Goal: Task Accomplishment & Management: Complete application form

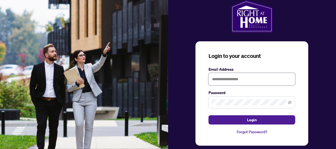
click at [220, 80] on input "text" at bounding box center [252, 79] width 87 height 12
type input "**********"
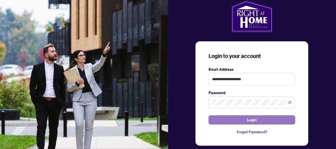
click at [246, 120] on button "Login" at bounding box center [252, 119] width 87 height 9
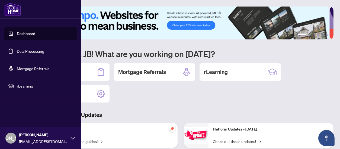
click at [21, 32] on link "Dashboard" at bounding box center [26, 33] width 18 height 5
click at [27, 50] on link "Deal Processing" at bounding box center [30, 51] width 27 height 5
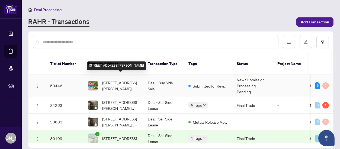
click at [120, 79] on span "[STREET_ADDRESS][PERSON_NAME]" at bounding box center [120, 85] width 37 height 12
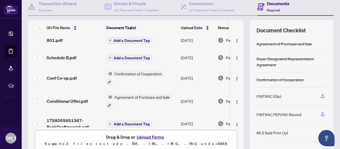
scroll to position [78, 0]
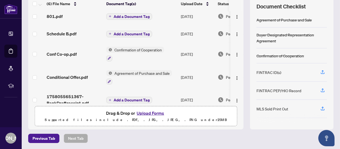
click at [151, 112] on button "Upload Forms" at bounding box center [150, 112] width 31 height 7
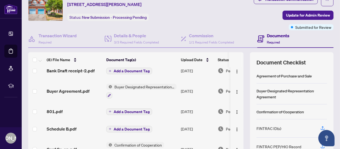
scroll to position [0, 0]
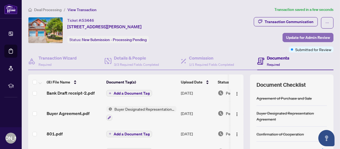
click at [308, 38] on span "Update for Admin Review" at bounding box center [308, 37] width 44 height 9
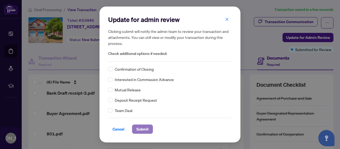
click at [139, 128] on span "Submit" at bounding box center [142, 128] width 12 height 9
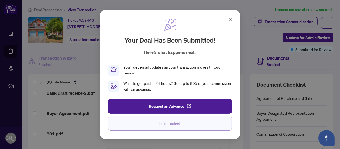
click at [168, 123] on span "I'm Finished" at bounding box center [170, 123] width 21 height 9
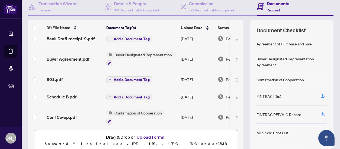
scroll to position [20, 0]
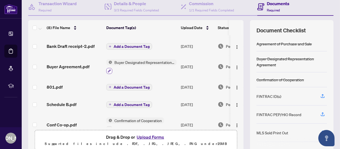
click at [109, 71] on icon "button" at bounding box center [109, 70] width 3 height 3
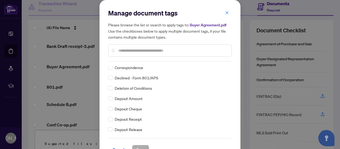
scroll to position [380, 0]
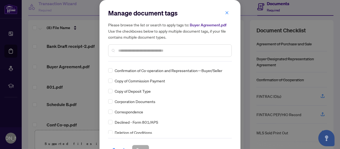
click at [137, 52] on input "text" at bounding box center [172, 50] width 109 height 6
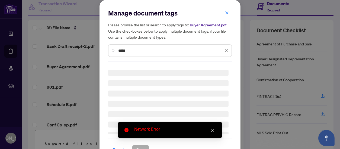
scroll to position [0, 0]
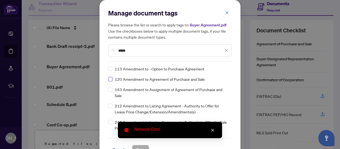
type input "*****"
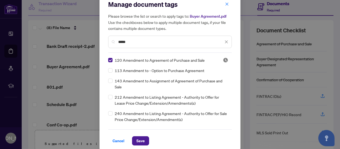
scroll to position [13, 0]
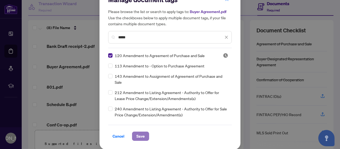
click at [138, 136] on span "Save" at bounding box center [140, 136] width 8 height 9
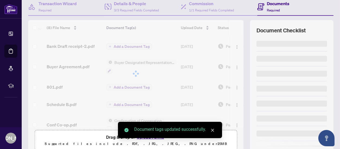
scroll to position [0, 0]
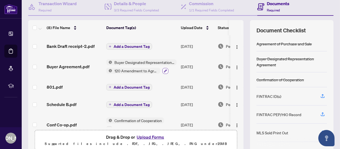
click at [166, 69] on icon "button" at bounding box center [165, 70] width 3 height 3
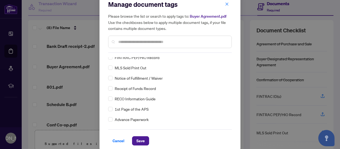
scroll to position [13, 0]
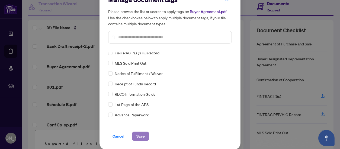
click at [139, 134] on span "Save" at bounding box center [140, 136] width 8 height 9
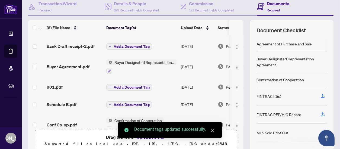
scroll to position [0, 0]
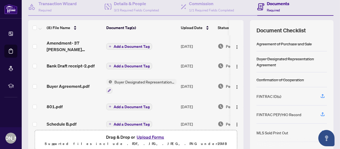
click at [131, 44] on span "Add a Document Tag" at bounding box center [132, 46] width 36 height 4
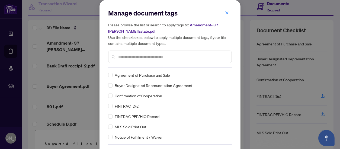
click at [120, 57] on input "text" at bounding box center [172, 57] width 109 height 6
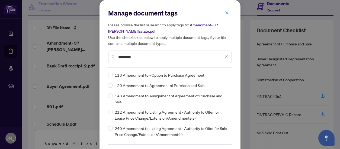
type input "*********"
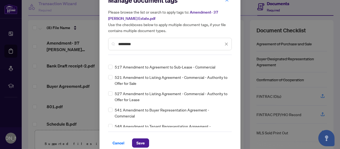
scroll to position [19, 0]
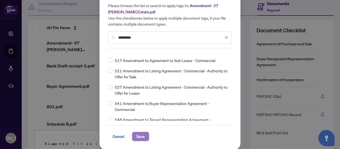
click at [132, 133] on button "Save" at bounding box center [140, 136] width 17 height 9
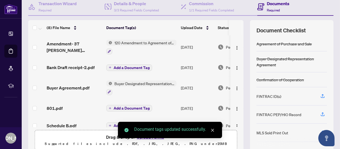
scroll to position [0, 0]
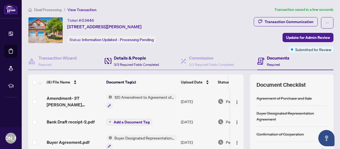
click at [132, 60] on h4 "Details & People" at bounding box center [136, 58] width 45 height 7
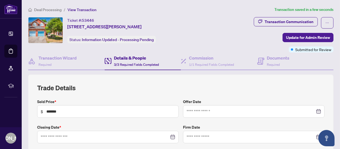
type input "**********"
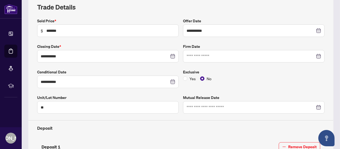
scroll to position [81, 0]
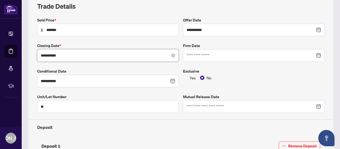
click at [51, 55] on input "**********" at bounding box center [105, 55] width 129 height 6
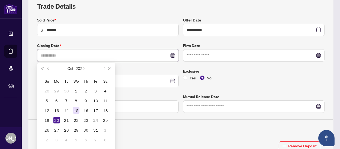
type input "**********"
click at [78, 109] on div "15" at bounding box center [76, 110] width 7 height 7
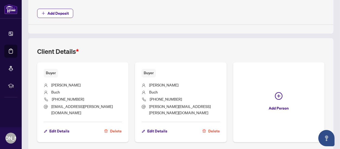
scroll to position [299, 0]
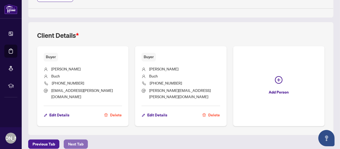
click at [72, 139] on span "Next Tab" at bounding box center [75, 143] width 15 height 9
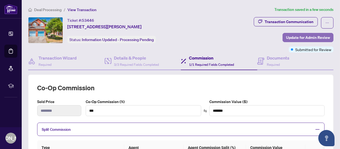
click at [313, 38] on span "Update for Admin Review" at bounding box center [308, 37] width 44 height 9
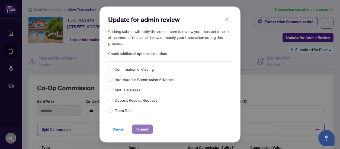
click at [139, 129] on span "Submit" at bounding box center [142, 128] width 12 height 9
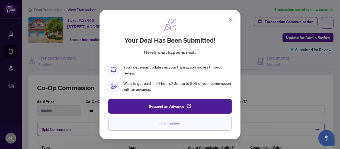
click at [171, 120] on span "I'm Finished" at bounding box center [170, 123] width 21 height 9
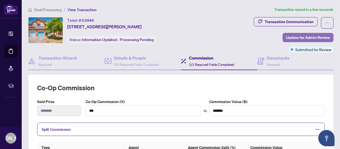
click at [313, 35] on span "Update for Admin Review" at bounding box center [308, 37] width 44 height 9
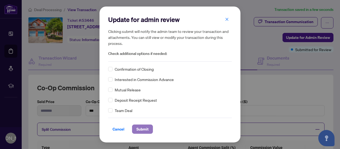
click at [139, 128] on span "Submit" at bounding box center [142, 128] width 12 height 9
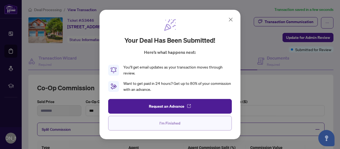
click at [165, 121] on span "I'm Finished" at bounding box center [170, 123] width 21 height 9
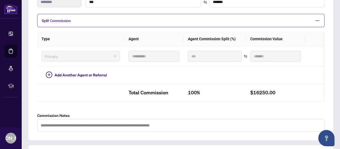
scroll to position [216, 0]
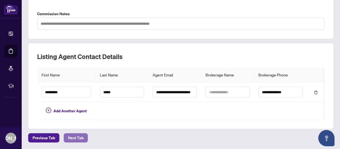
click at [69, 137] on span "Next Tab" at bounding box center [75, 137] width 15 height 9
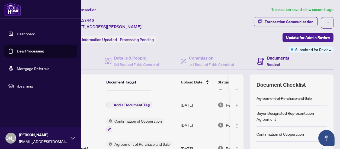
click at [71, 136] on icon at bounding box center [73, 137] width 4 height 2
click at [22, 106] on span "Logout" at bounding box center [22, 105] width 12 height 9
